Goal: Task Accomplishment & Management: Manage account settings

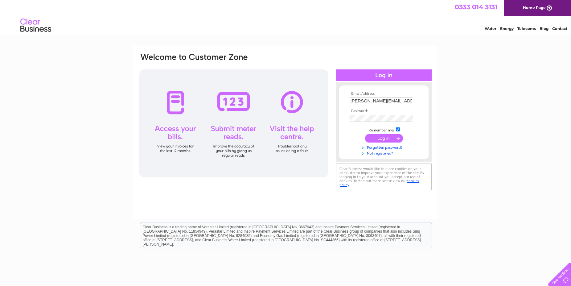
click at [159, 137] on input "submit" at bounding box center [384, 138] width 38 height 9
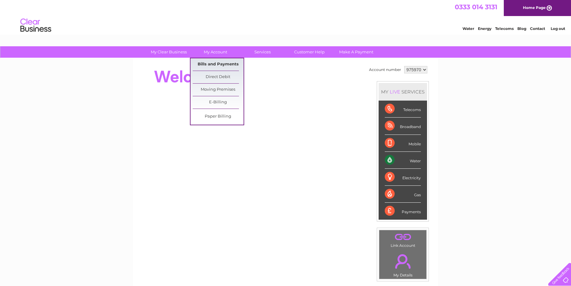
click at [218, 64] on link "Bills and Payments" at bounding box center [218, 64] width 51 height 12
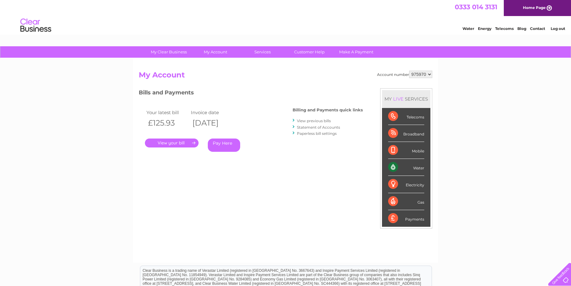
click at [171, 146] on link "." at bounding box center [172, 142] width 54 height 9
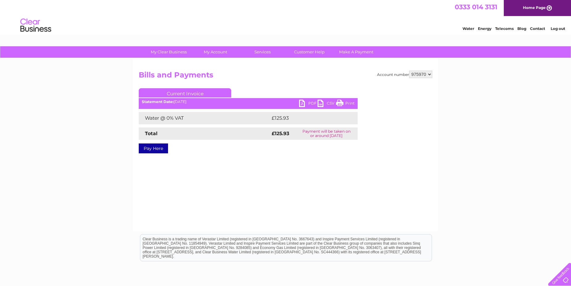
click at [305, 104] on link "PDF" at bounding box center [308, 104] width 18 height 9
